Goal: Task Accomplishment & Management: Manage account settings

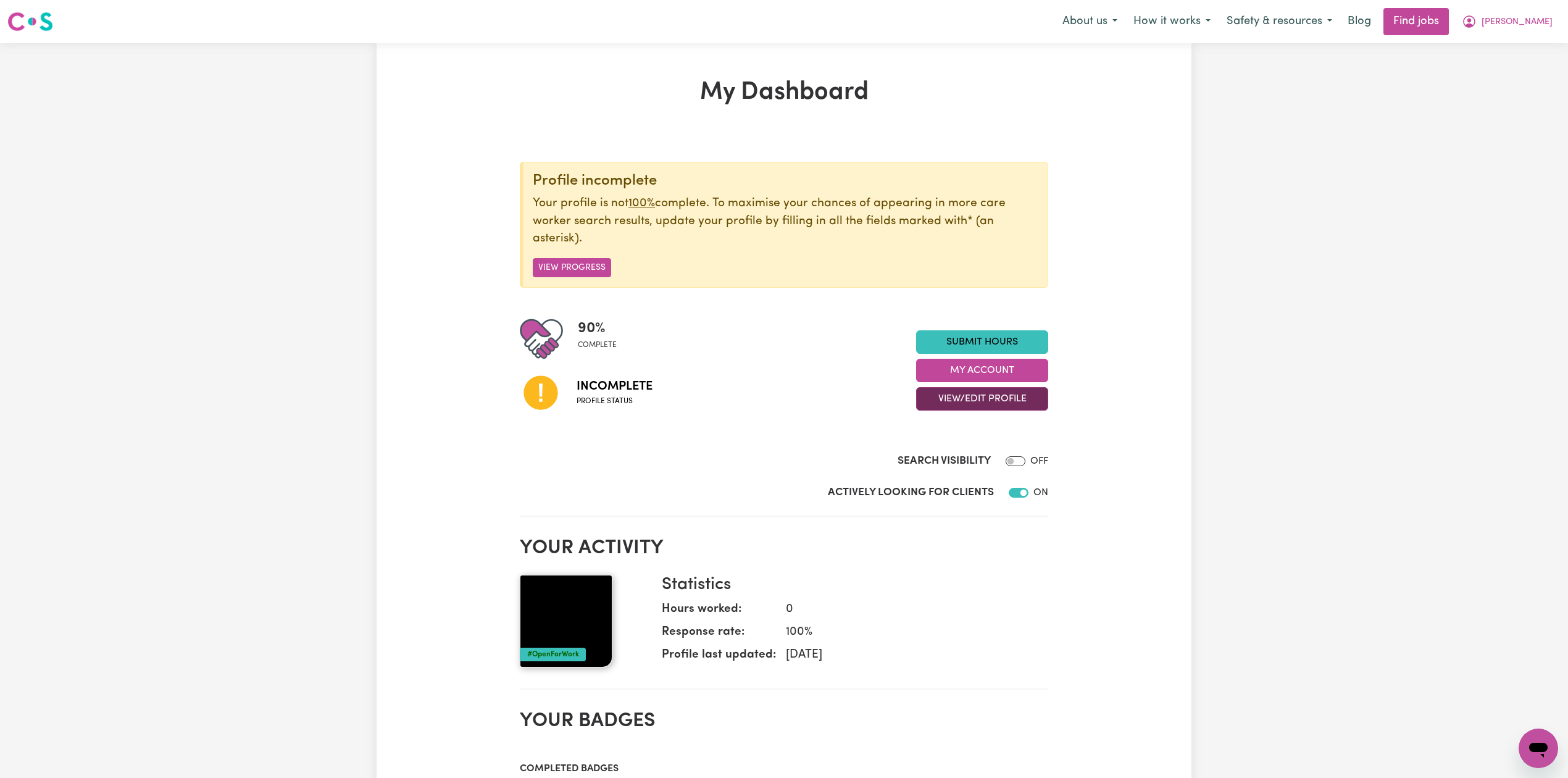
click at [968, 405] on button "View/Edit Profile" at bounding box center [982, 399] width 132 height 23
click at [951, 464] on link "Edit Profile" at bounding box center [974, 455] width 116 height 25
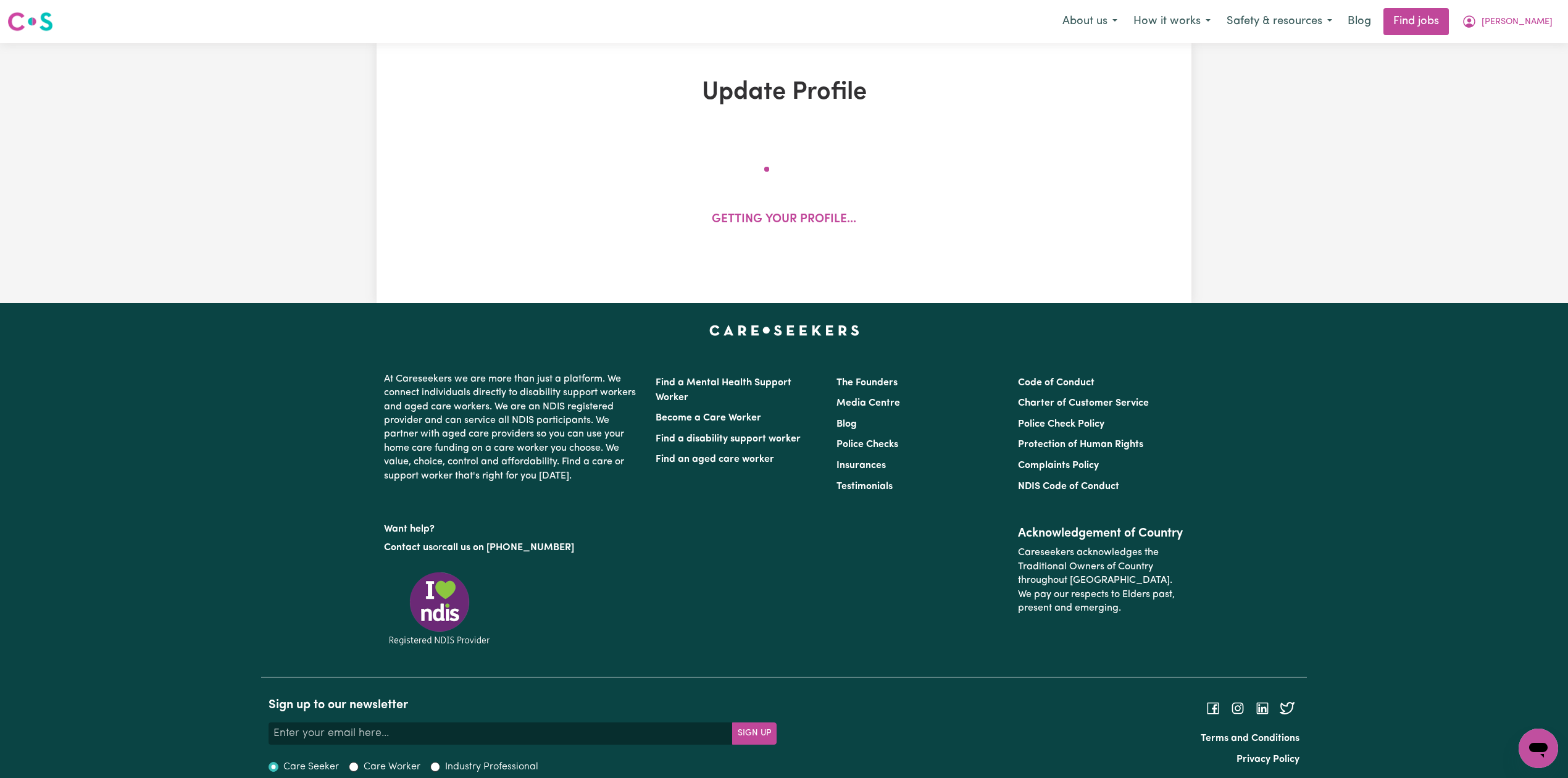
select select "[DEMOGRAPHIC_DATA]"
select select "[DEMOGRAPHIC_DATA] Citizen"
select select "Studying a healthcare related degree or qualification"
select select "40"
select select "50"
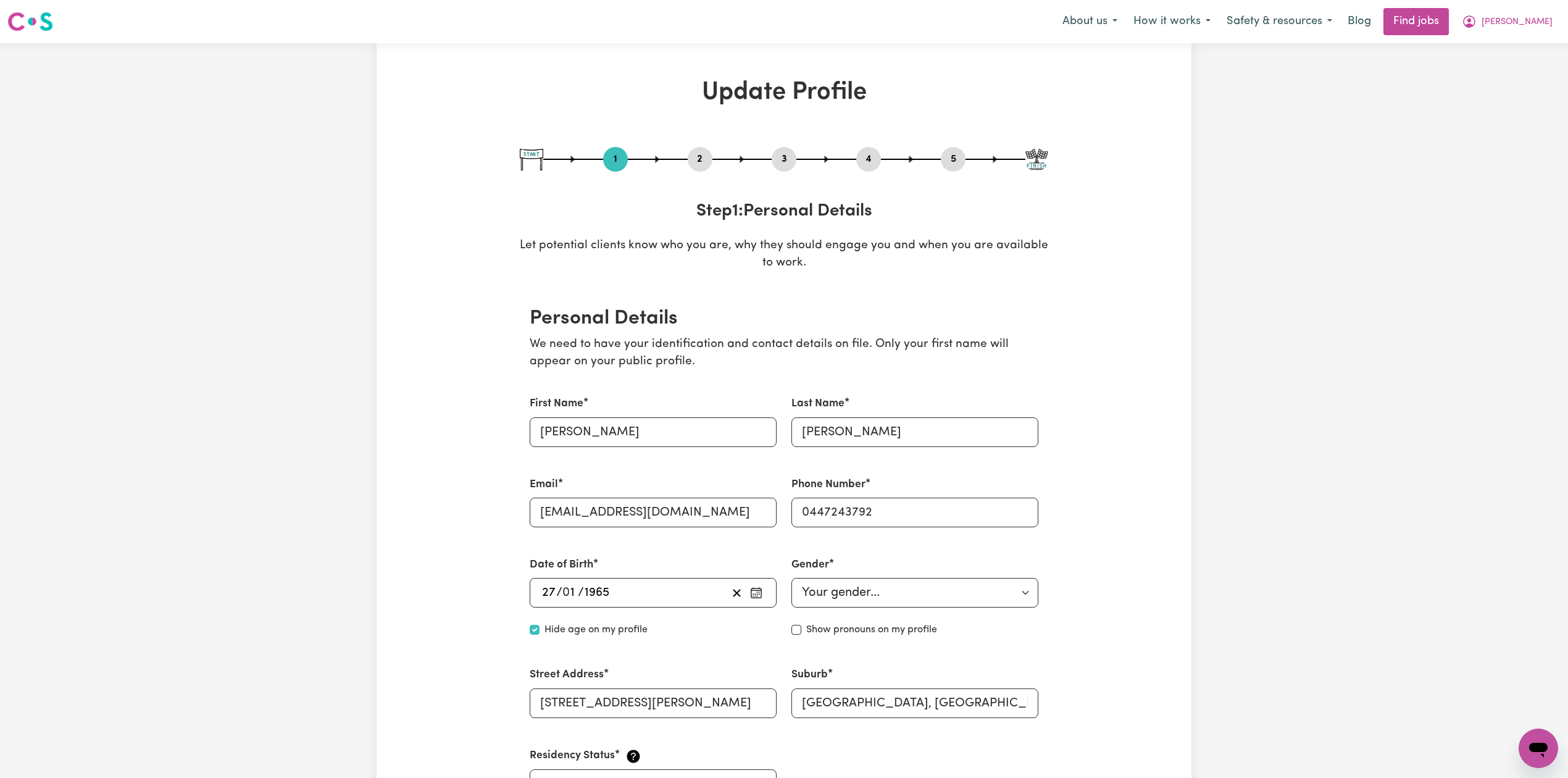
click at [702, 160] on button "2" at bounding box center [700, 160] width 25 height 16
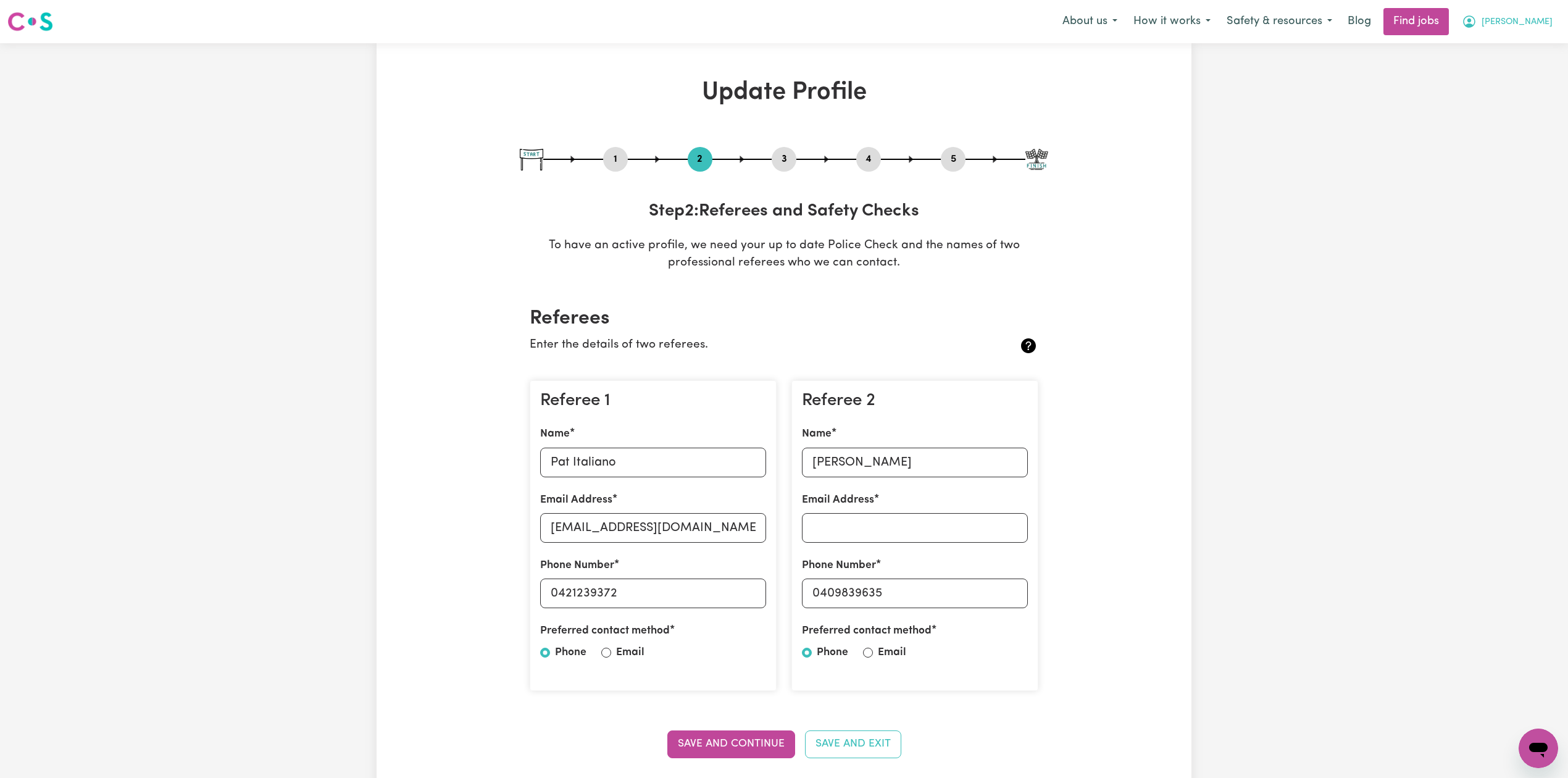
click at [1527, 19] on span "[PERSON_NAME]" at bounding box center [1517, 23] width 71 height 14
click at [1486, 65] on link "My Dashboard" at bounding box center [1511, 70] width 97 height 23
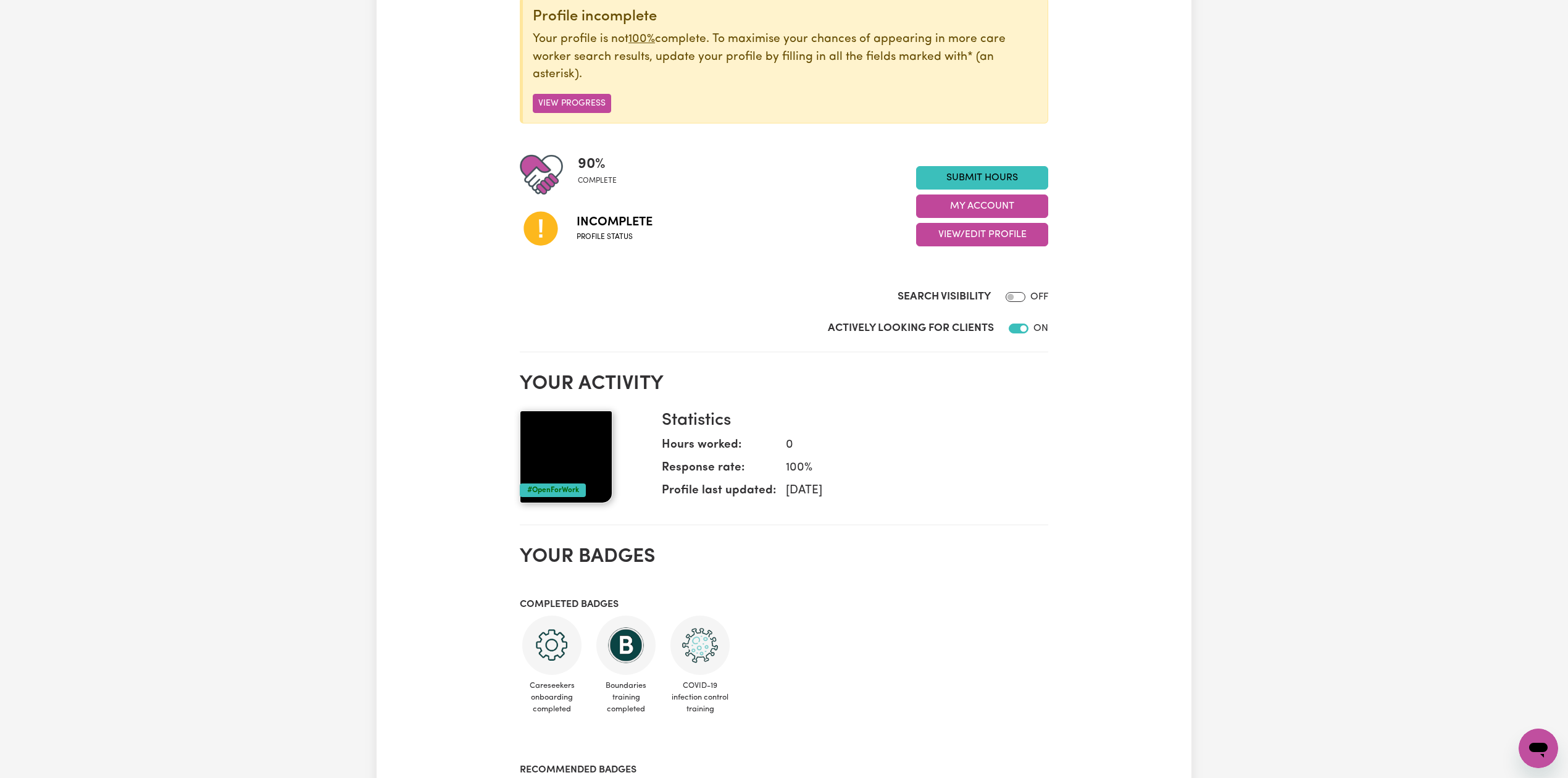
scroll to position [82, 0]
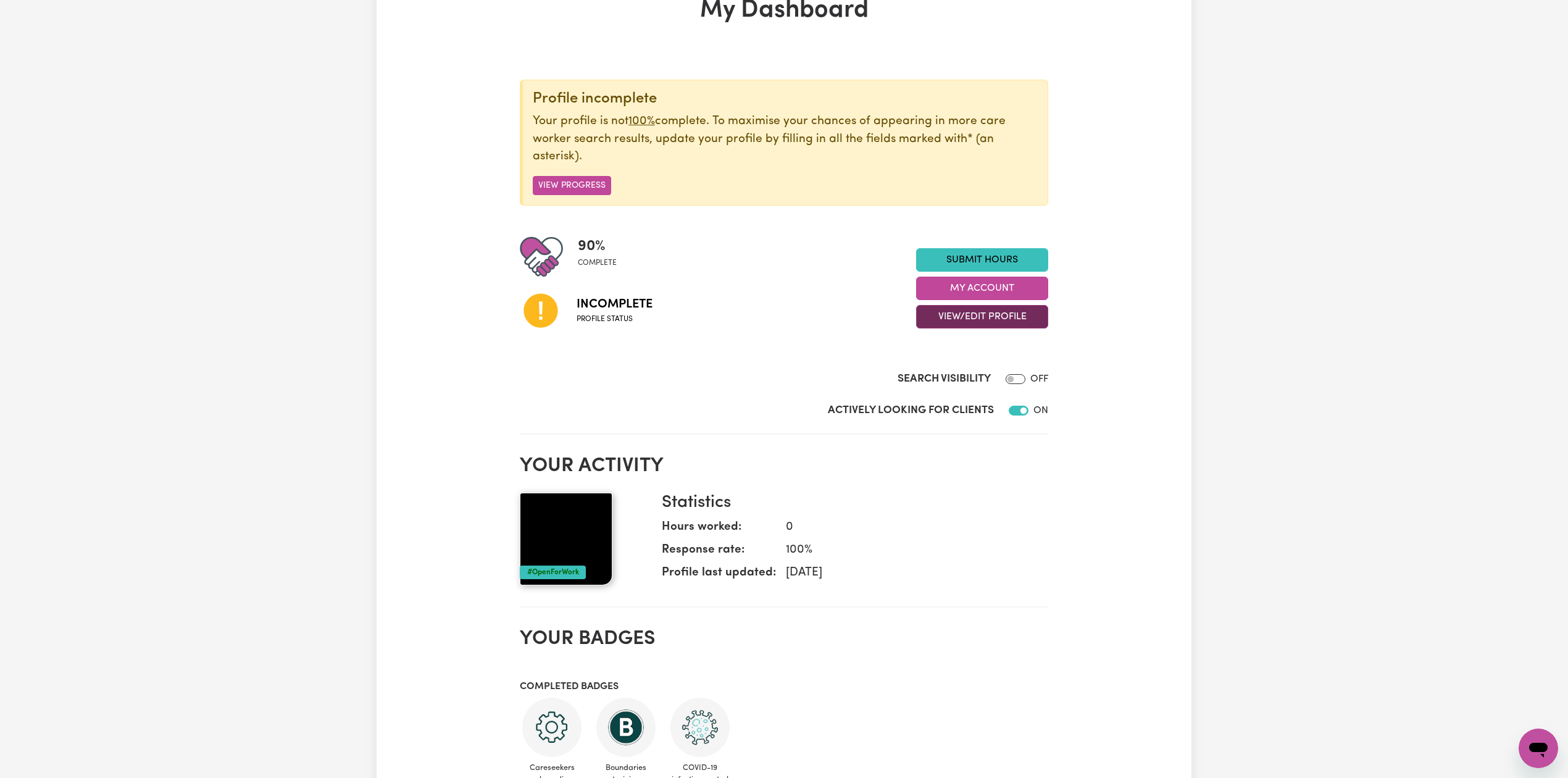
click at [944, 323] on button "View/Edit Profile" at bounding box center [982, 316] width 132 height 23
click at [949, 367] on link "Edit Profile" at bounding box center [974, 373] width 116 height 25
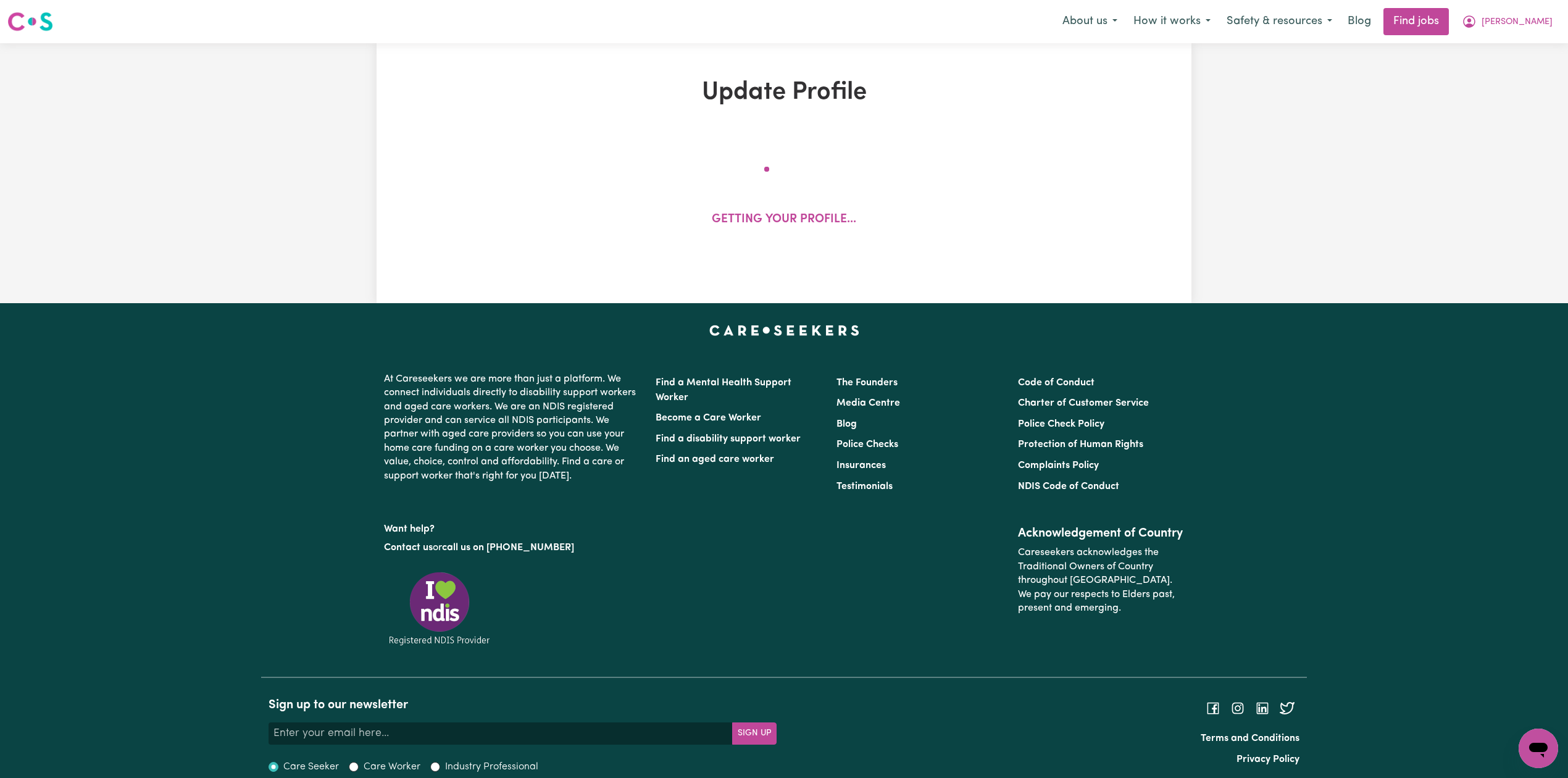
select select "[DEMOGRAPHIC_DATA]"
select select "[DEMOGRAPHIC_DATA] Citizen"
select select "Studying a healthcare related degree or qualification"
select select "40"
select select "50"
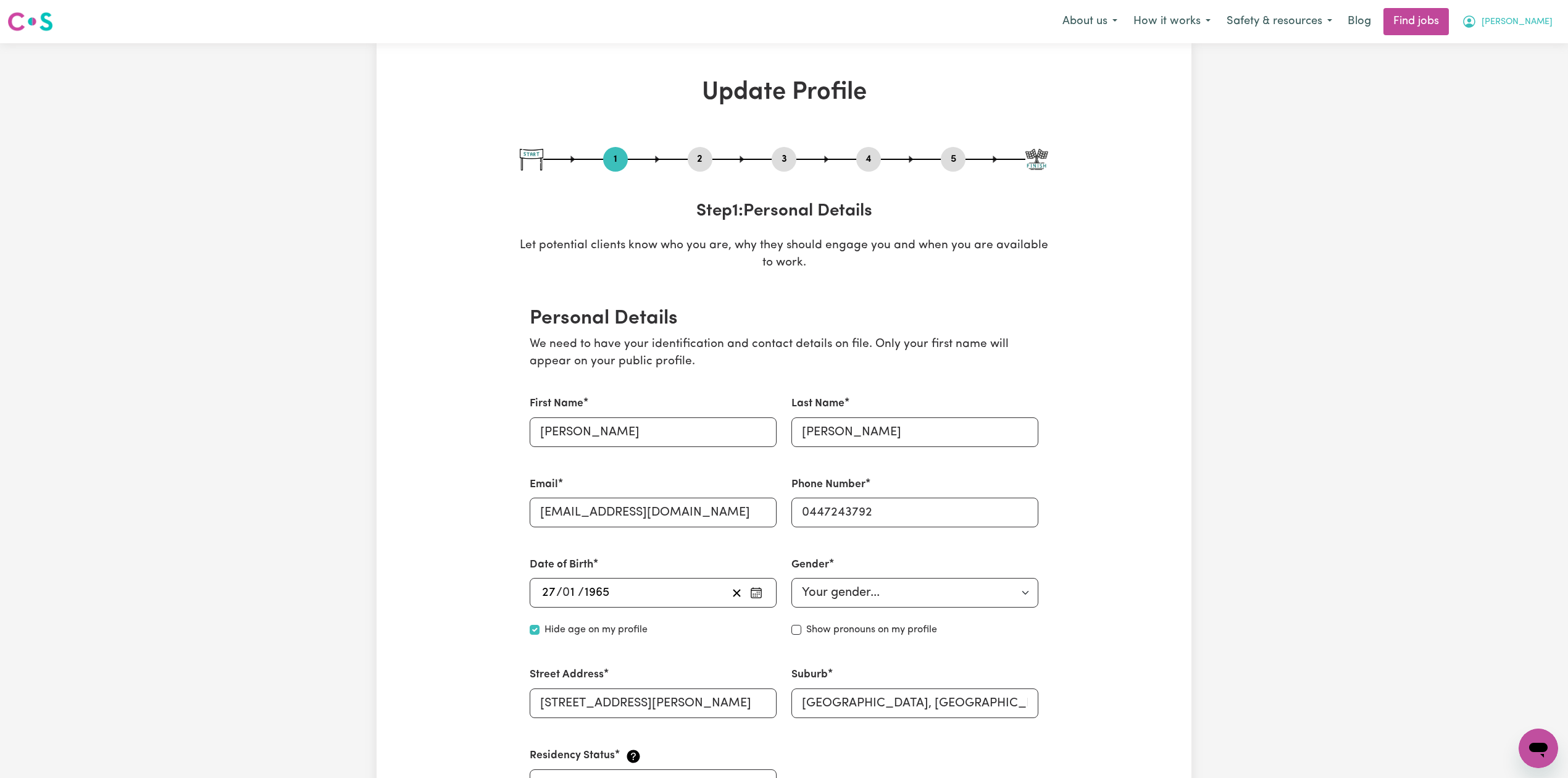
click at [1523, 22] on span "[PERSON_NAME]" at bounding box center [1517, 23] width 71 height 14
click at [1515, 67] on link "My Dashboard" at bounding box center [1511, 70] width 97 height 23
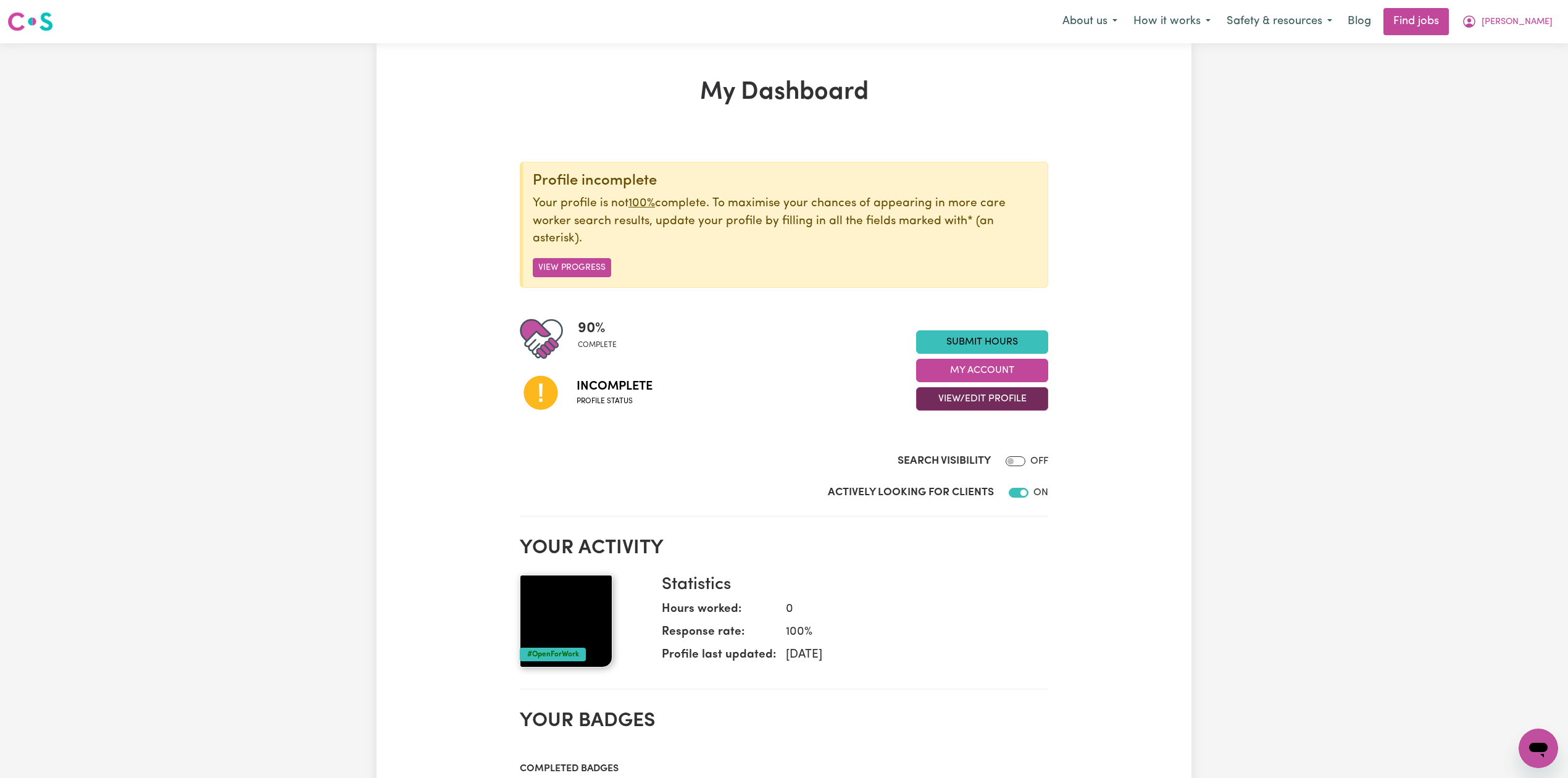
click at [922, 395] on button "View/Edit Profile" at bounding box center [982, 399] width 132 height 23
click at [926, 455] on link "Edit Profile" at bounding box center [974, 455] width 116 height 25
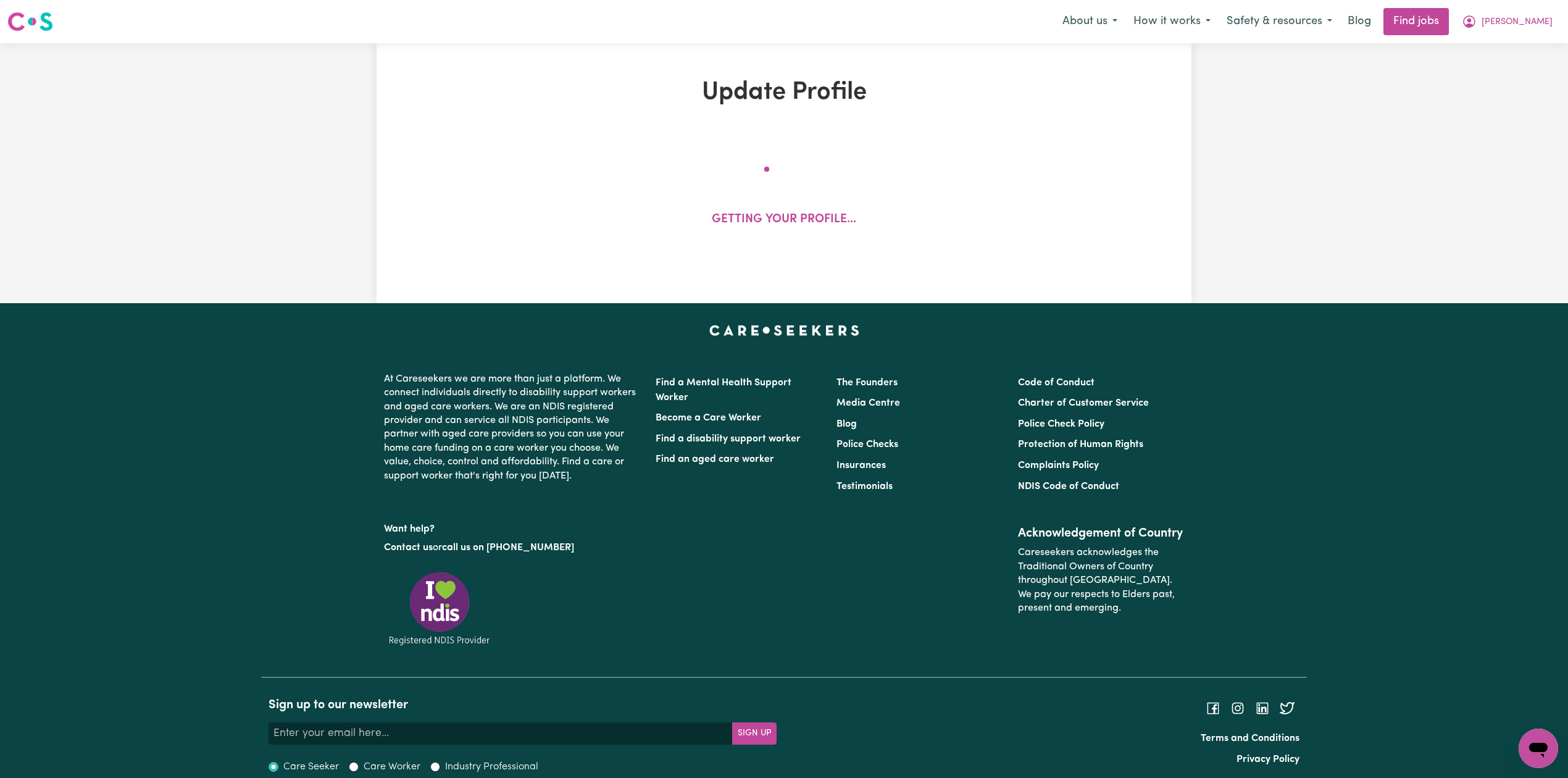
select select "[DEMOGRAPHIC_DATA]"
select select "[DEMOGRAPHIC_DATA] Citizen"
select select "Studying a healthcare related degree or qualification"
select select "40"
select select "50"
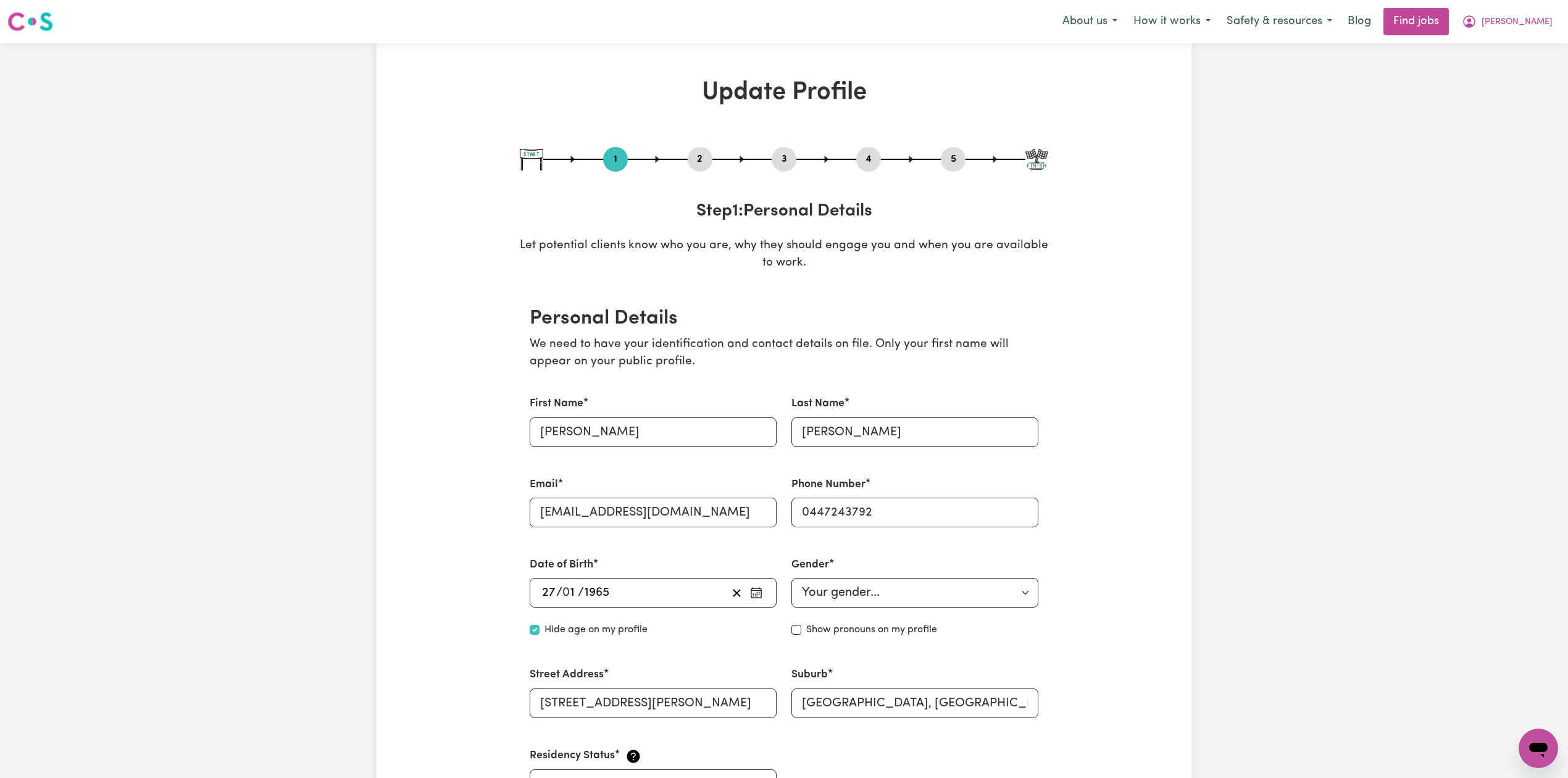
click at [699, 153] on button "2" at bounding box center [700, 160] width 25 height 16
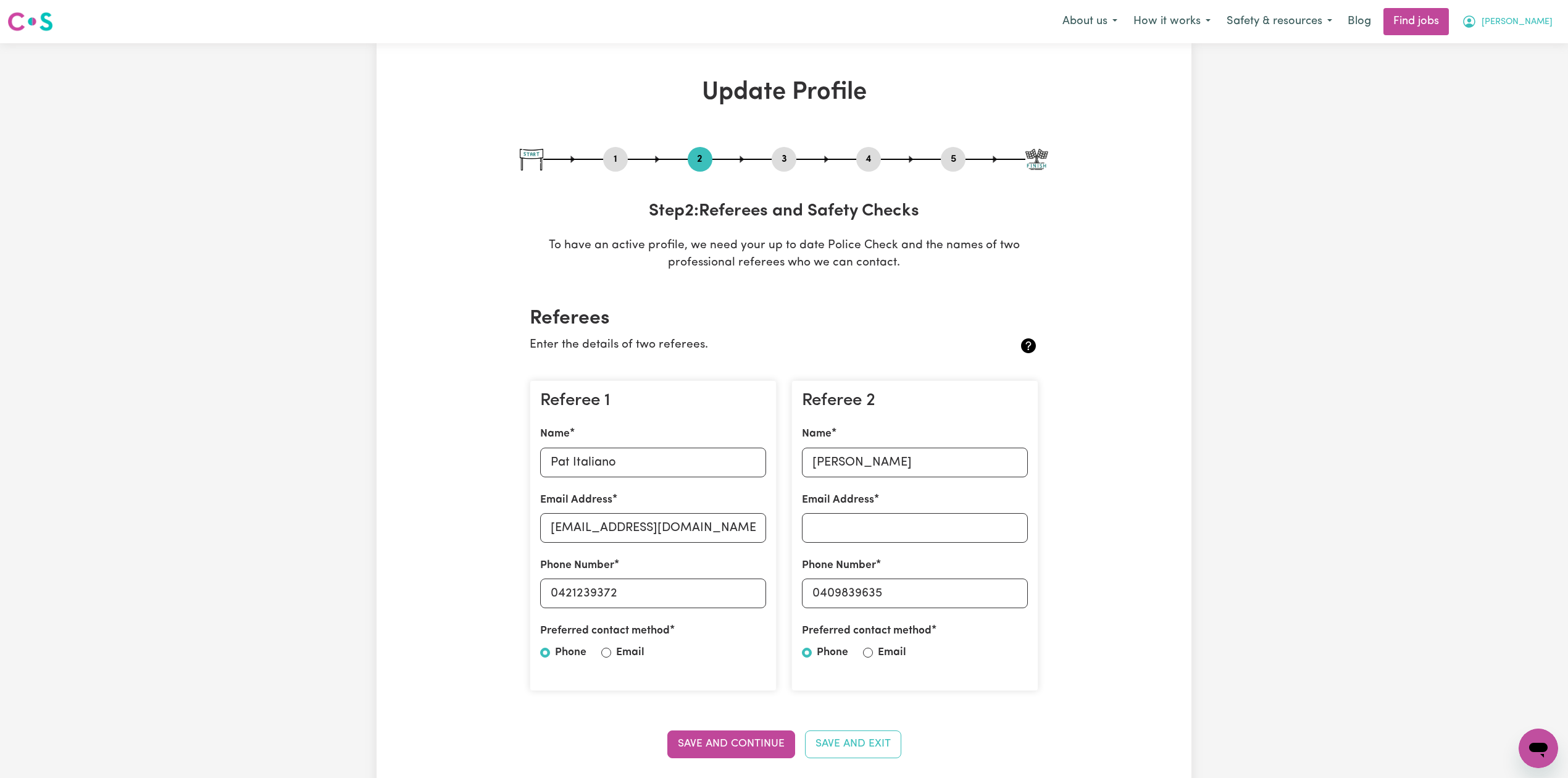
click at [1517, 32] on button "[PERSON_NAME]" at bounding box center [1508, 21] width 107 height 26
click at [1488, 87] on link "Logout" at bounding box center [1511, 94] width 97 height 23
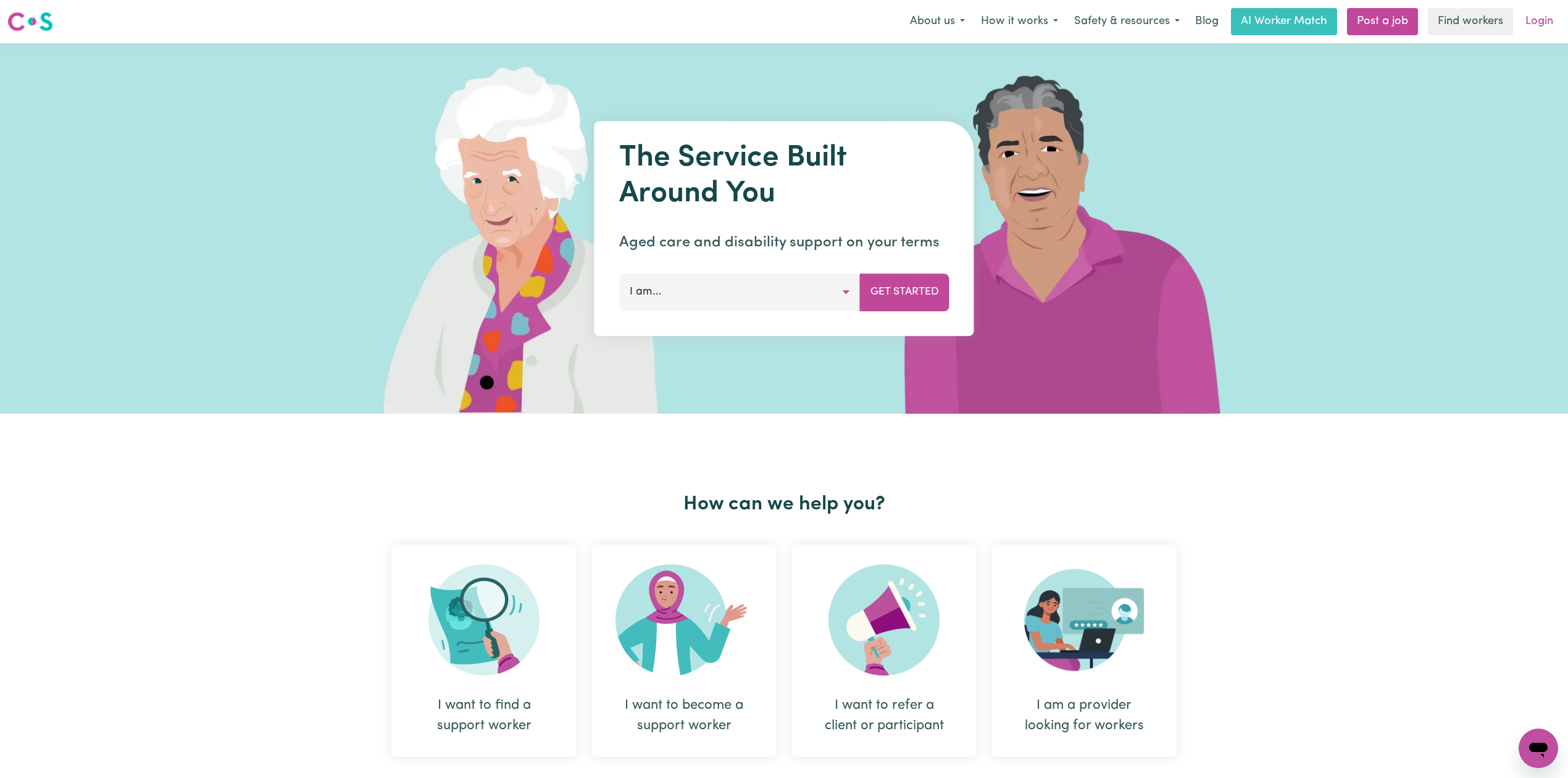
click at [1552, 28] on link "Login" at bounding box center [1540, 21] width 43 height 27
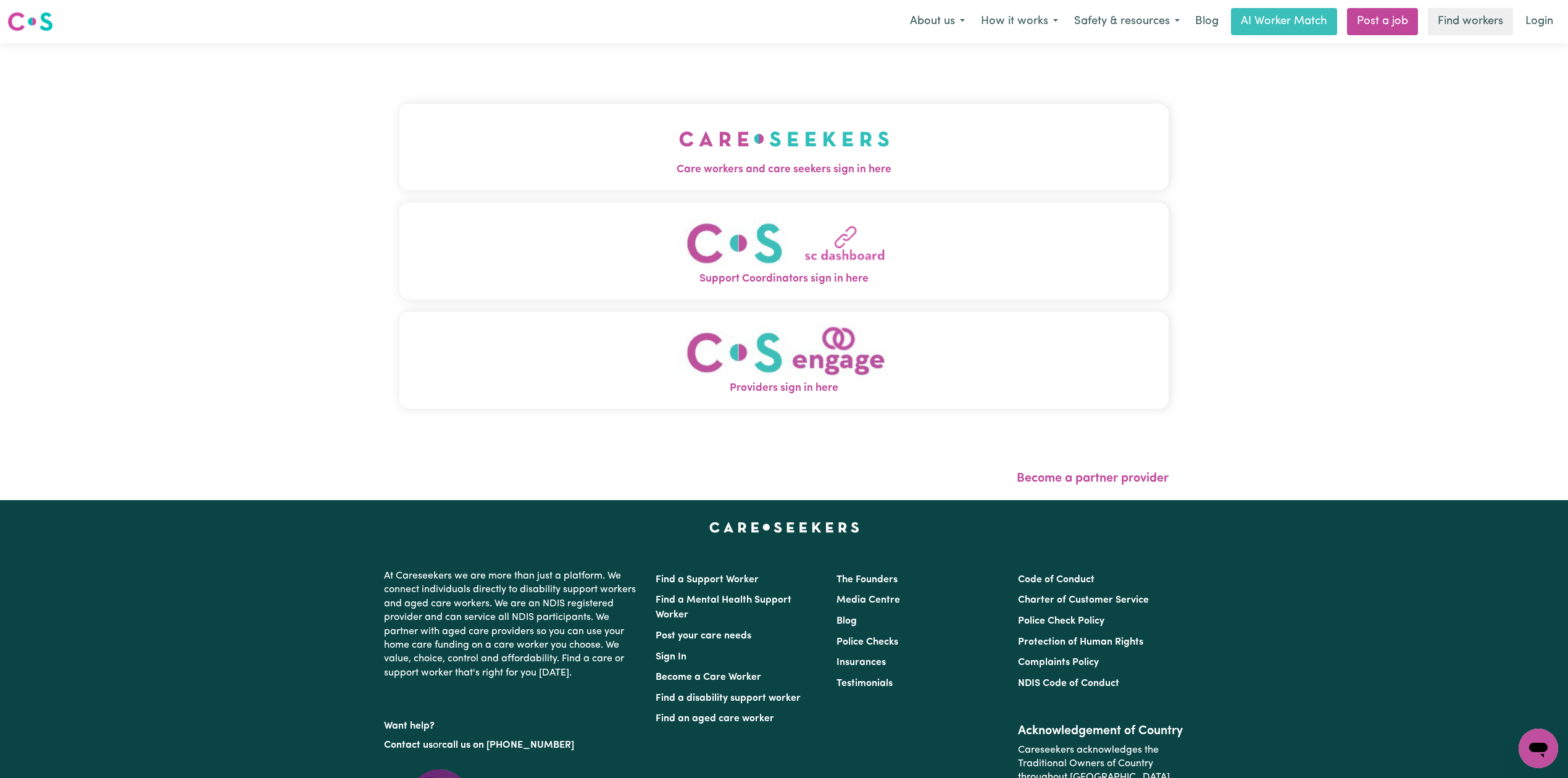
click at [541, 169] on span "Care workers and care seekers sign in here" at bounding box center [784, 170] width 770 height 16
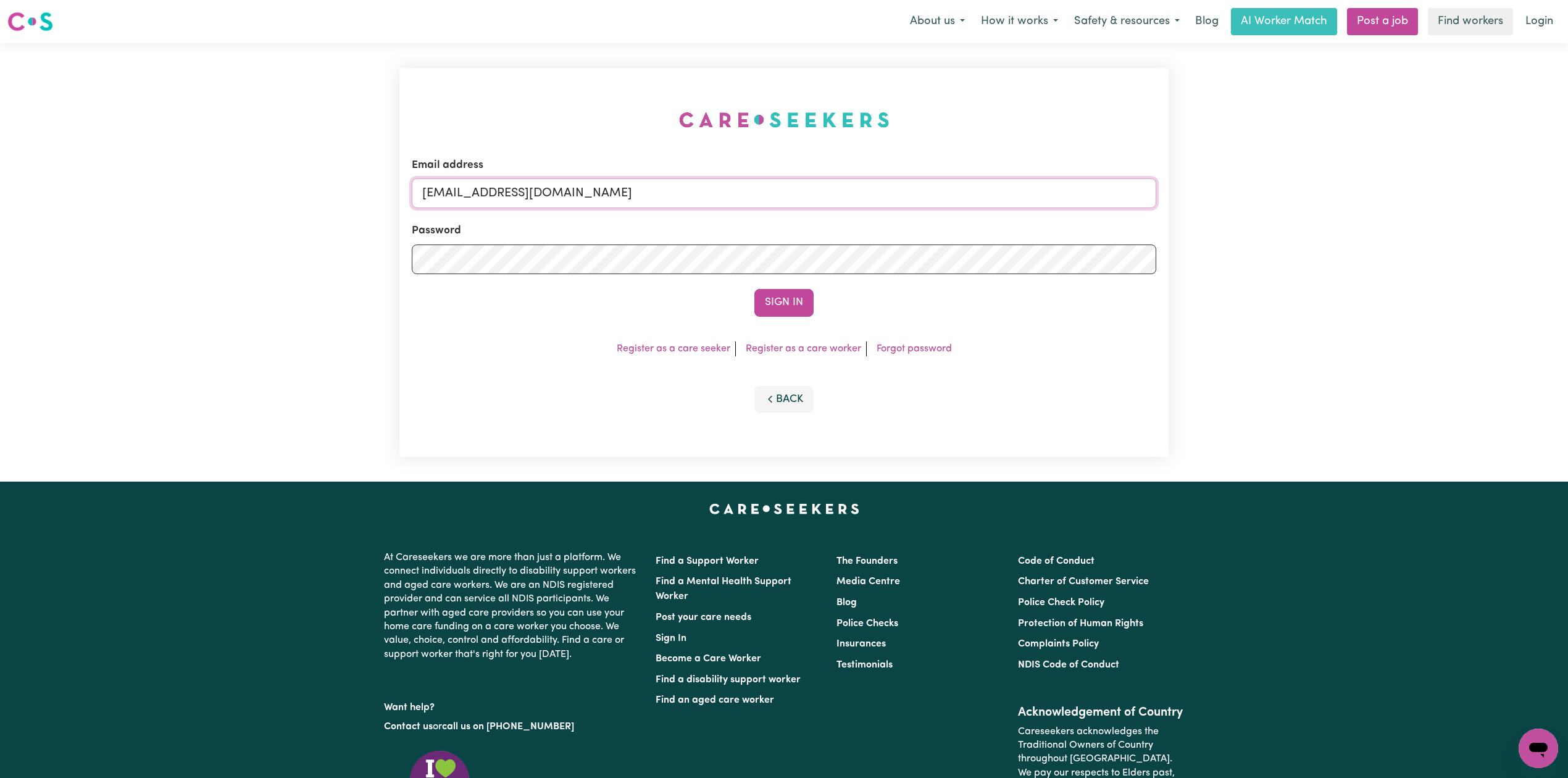
click at [519, 196] on input "[EMAIL_ADDRESS][DOMAIN_NAME]" at bounding box center [784, 193] width 744 height 30
drag, startPoint x: 487, startPoint y: 184, endPoint x: 795, endPoint y: 218, distance: 309.9
click at [795, 218] on form "Email address Superuser~[EMAIL_ADDRESS][DOMAIN_NAME] Password Sign In" at bounding box center [784, 236] width 744 height 159
type input "Superuser~[EMAIL_ADDRESS][DOMAIN_NAME]"
click at [787, 312] on button "Sign In" at bounding box center [784, 303] width 59 height 27
